Goal: Find specific page/section: Find specific page/section

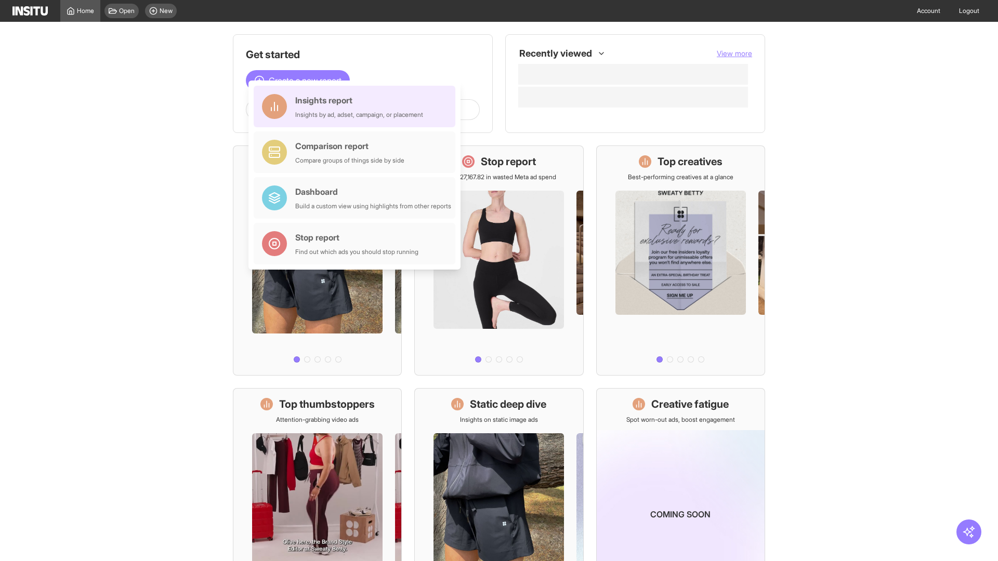
click at [357, 107] on div "Insights report Insights by ad, adset, campaign, or placement" at bounding box center [359, 106] width 128 height 25
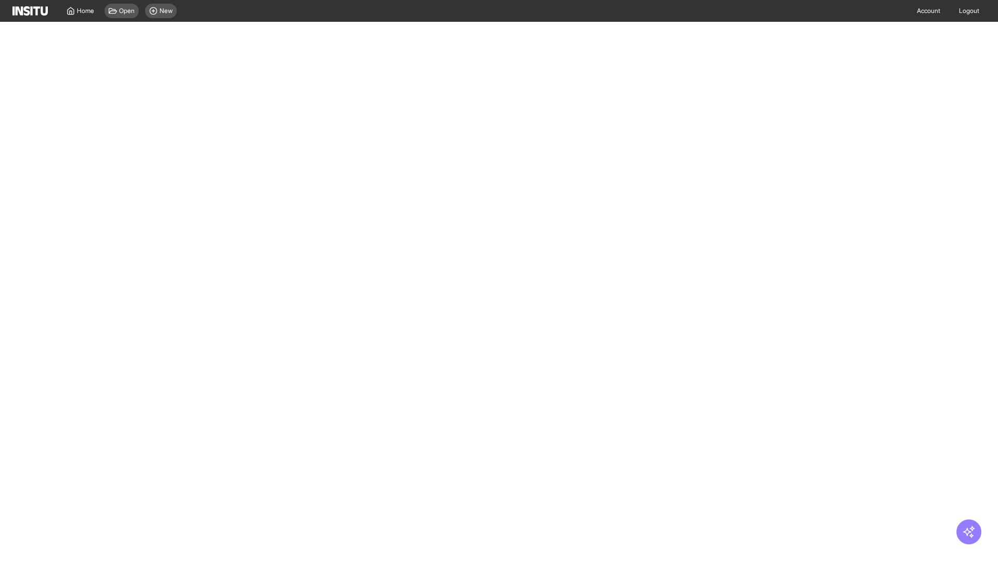
select select "**"
